Goal: Check status

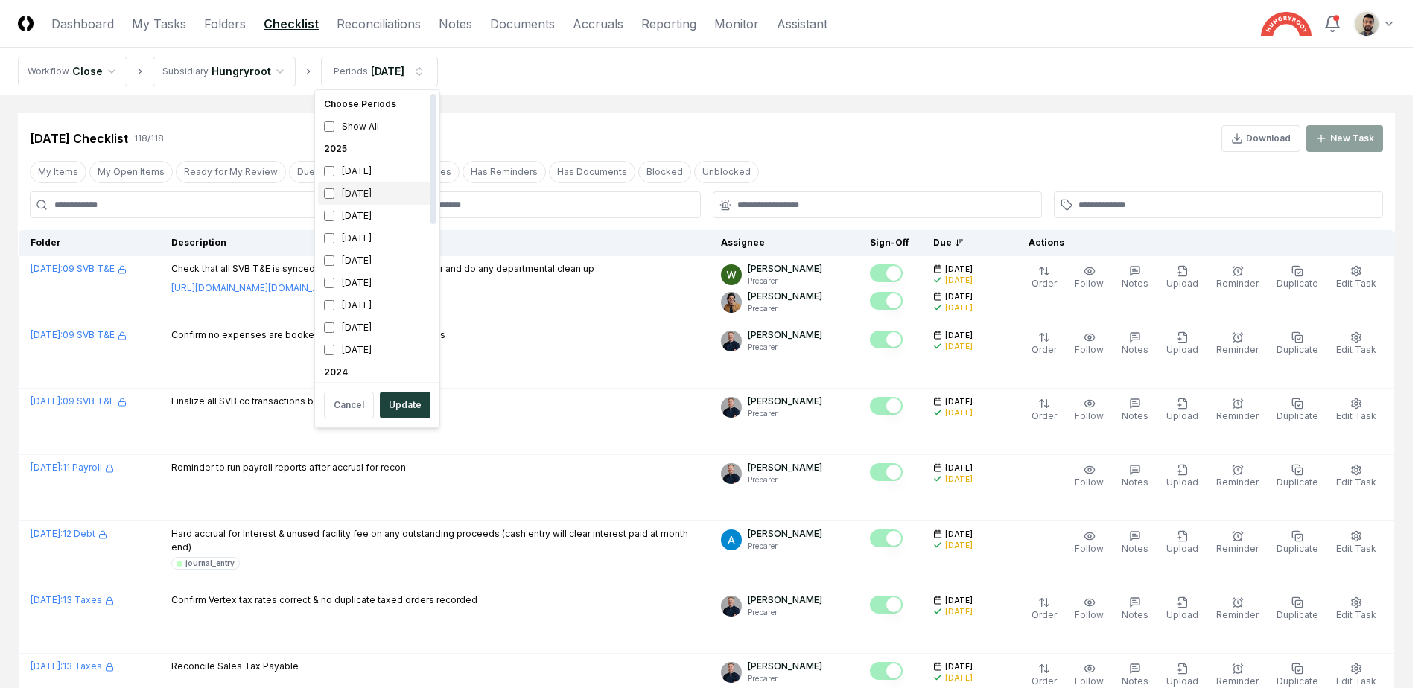
click at [323, 194] on div "[DATE]" at bounding box center [377, 193] width 118 height 22
click at [412, 398] on button "Update" at bounding box center [405, 405] width 51 height 27
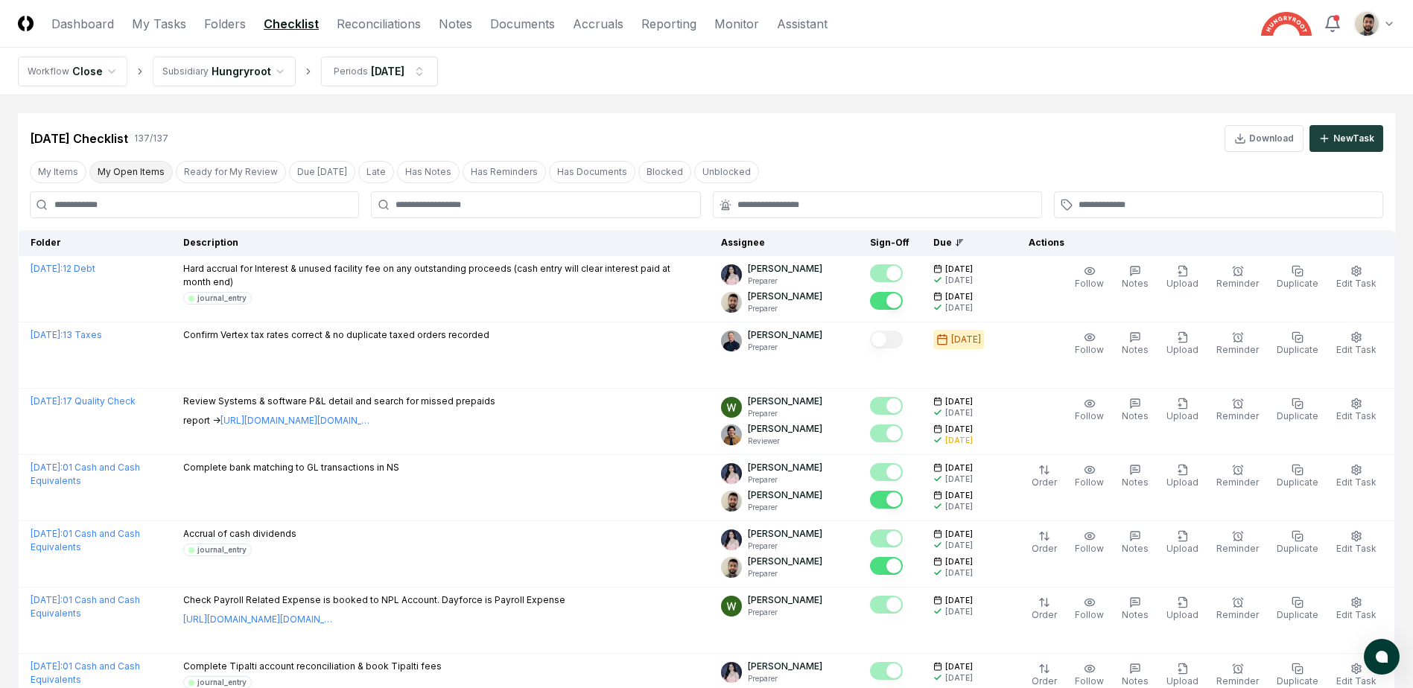
click at [136, 171] on button "My Open Items" at bounding box center [130, 172] width 83 height 22
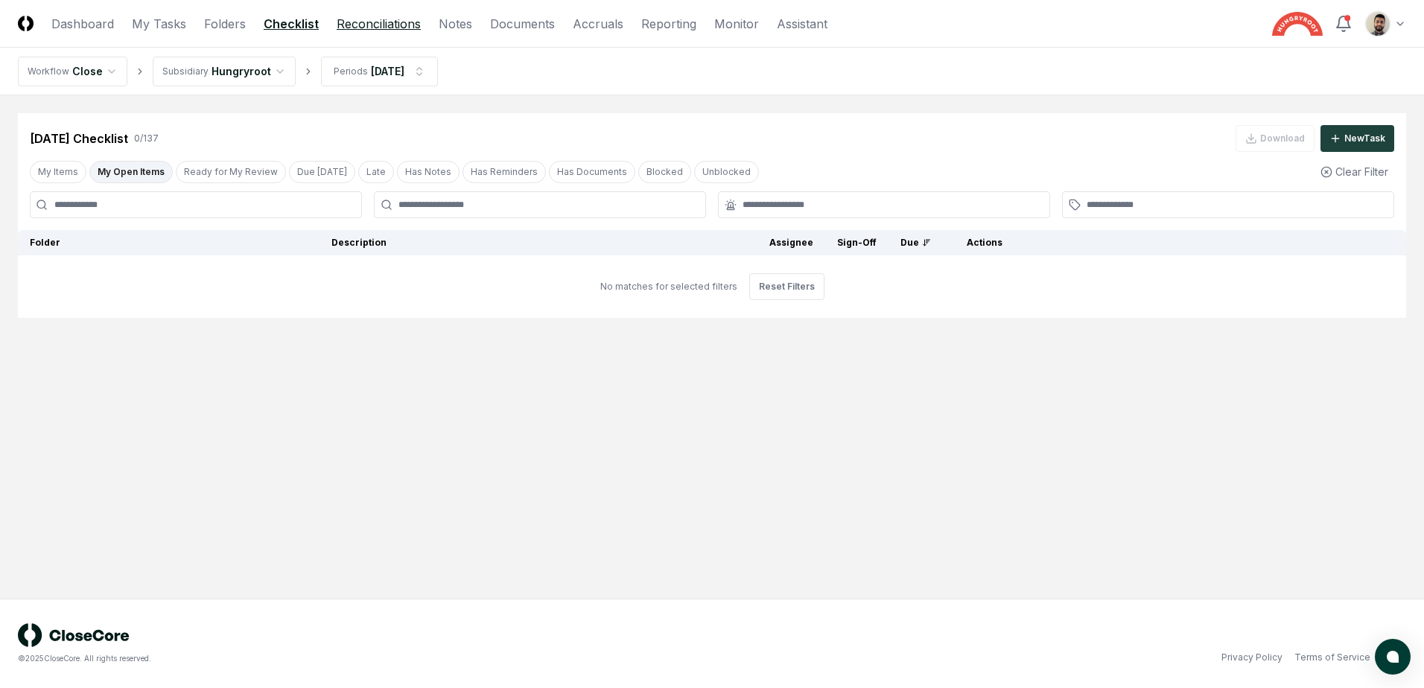
click at [360, 22] on link "Reconciliations" at bounding box center [379, 24] width 84 height 18
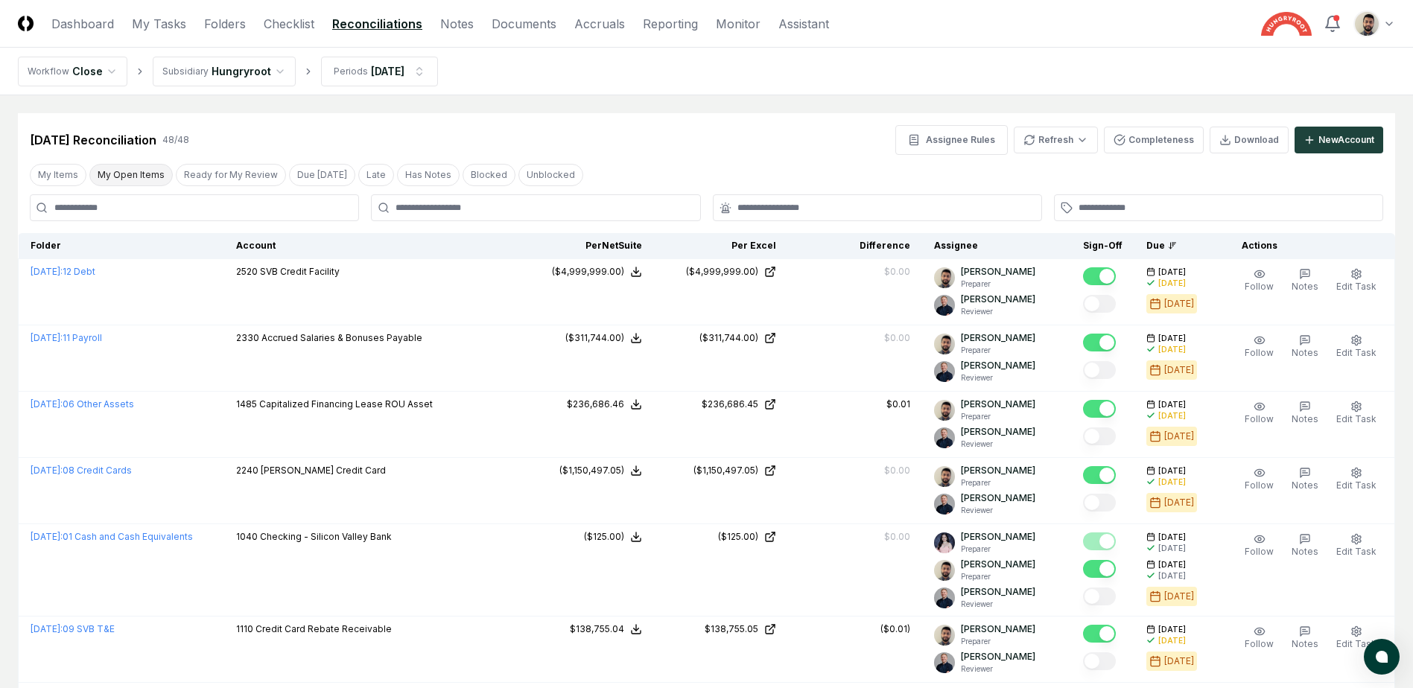
click at [136, 175] on button "My Open Items" at bounding box center [130, 175] width 83 height 22
